Goal: Information Seeking & Learning: Learn about a topic

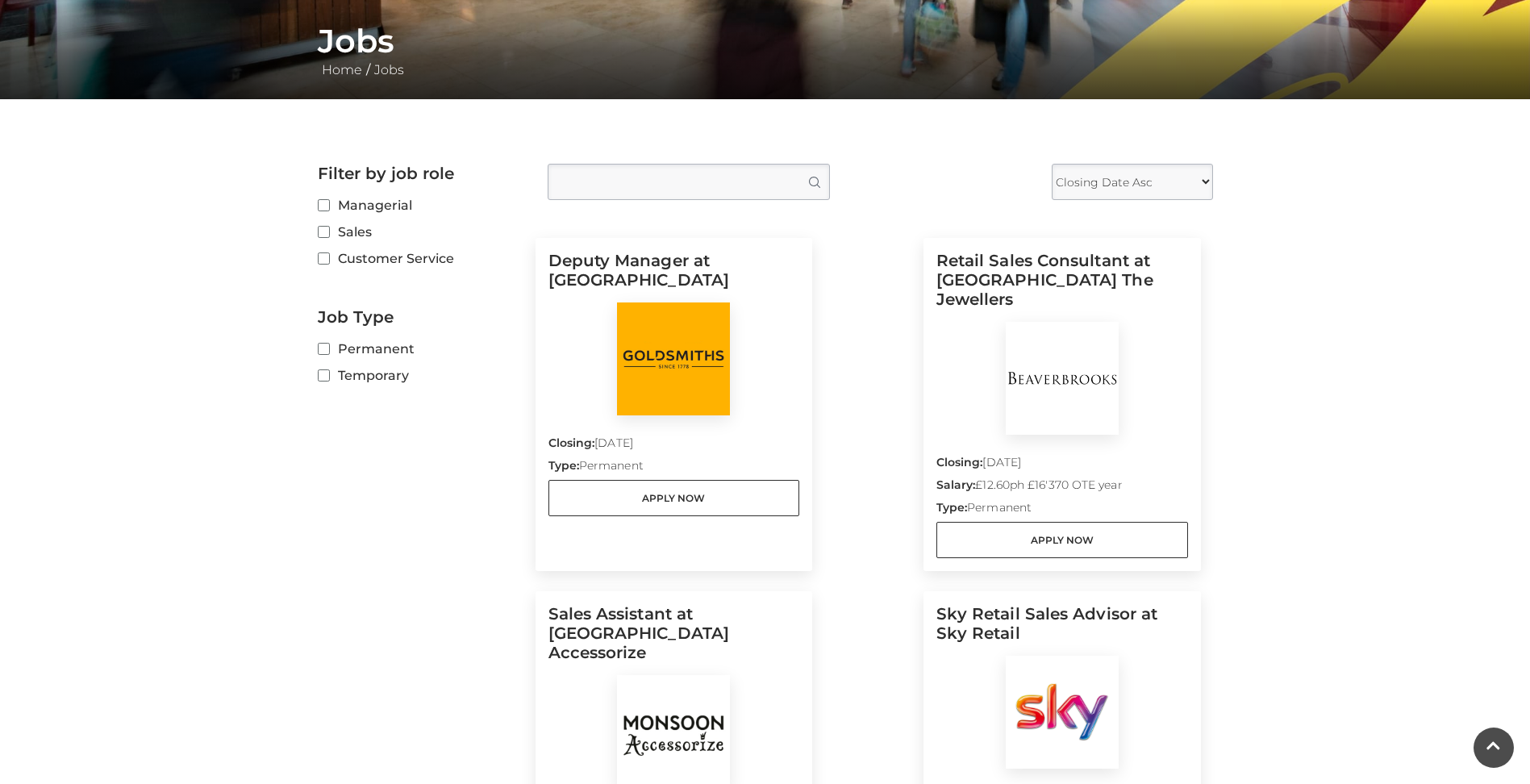
scroll to position [133, 0]
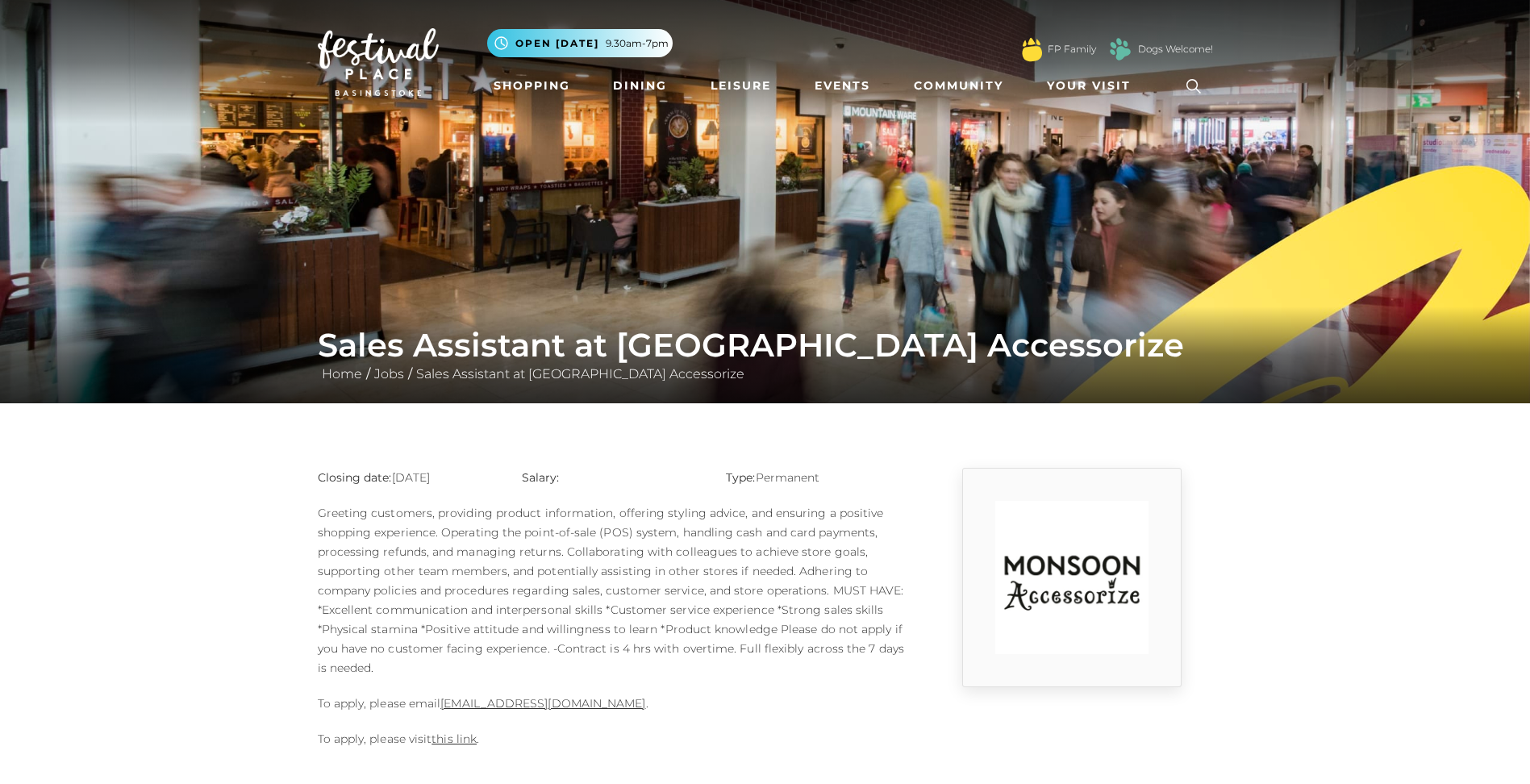
drag, startPoint x: 513, startPoint y: 598, endPoint x: 514, endPoint y: 591, distance: 7.1
click at [502, 595] on p "Greeting customers, providing product information, offering styling advice, and…" at bounding box center [612, 590] width 589 height 175
drag, startPoint x: 514, startPoint y: 591, endPoint x: 742, endPoint y: 584, distance: 228.1
click at [742, 584] on p "Greeting customers, providing product information, offering styling advice, and…" at bounding box center [612, 590] width 589 height 175
drag, startPoint x: 742, startPoint y: 584, endPoint x: 666, endPoint y: 543, distance: 86.4
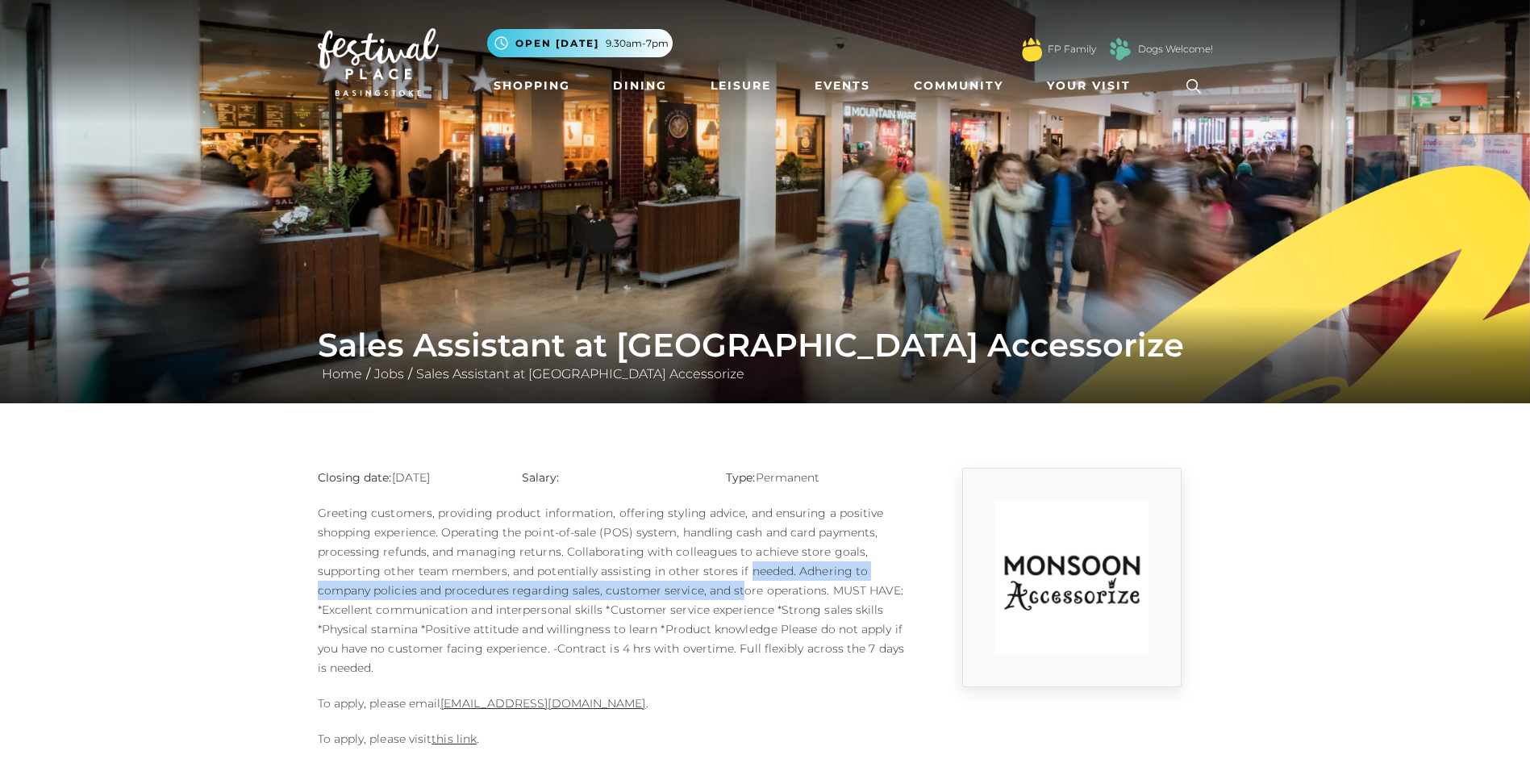
click at [664, 545] on p "Greeting customers, providing product information, offering styling advice, and…" at bounding box center [612, 590] width 589 height 175
drag, startPoint x: 905, startPoint y: 525, endPoint x: 899, endPoint y: 530, distance: 7.8
click at [899, 530] on p "Greeting customers, providing product information, offering styling advice, and…" at bounding box center [612, 590] width 589 height 175
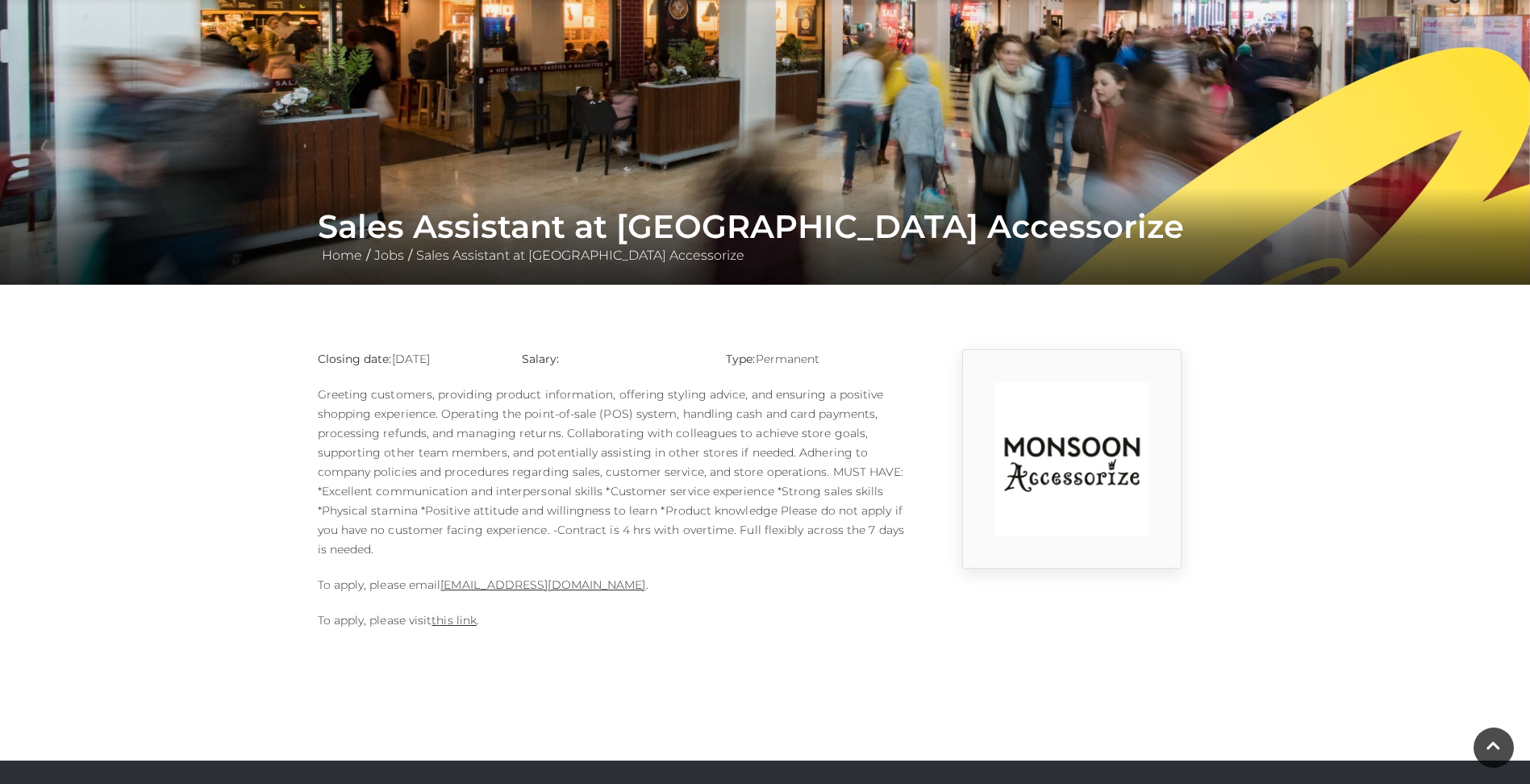
scroll to position [81, 0]
